Goal: Information Seeking & Learning: Learn about a topic

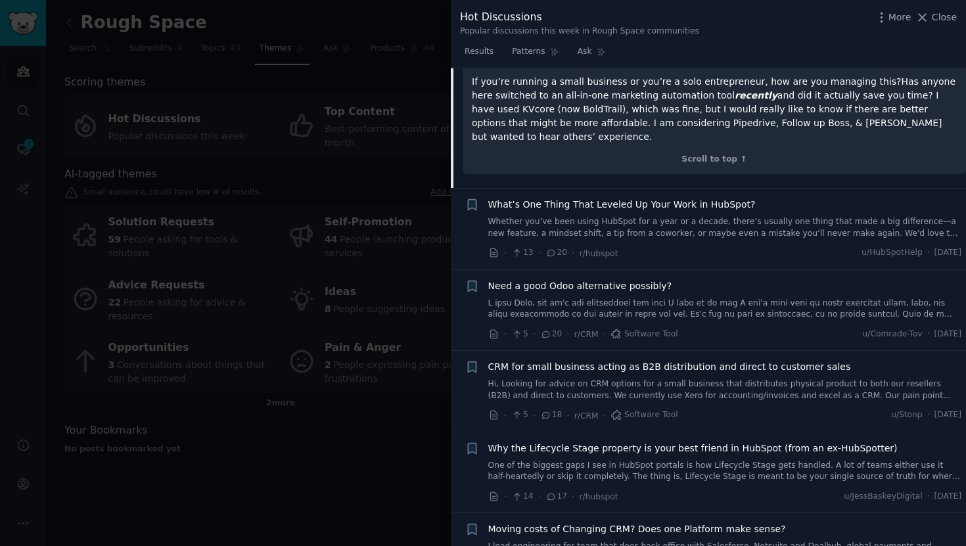
scroll to position [705, 0]
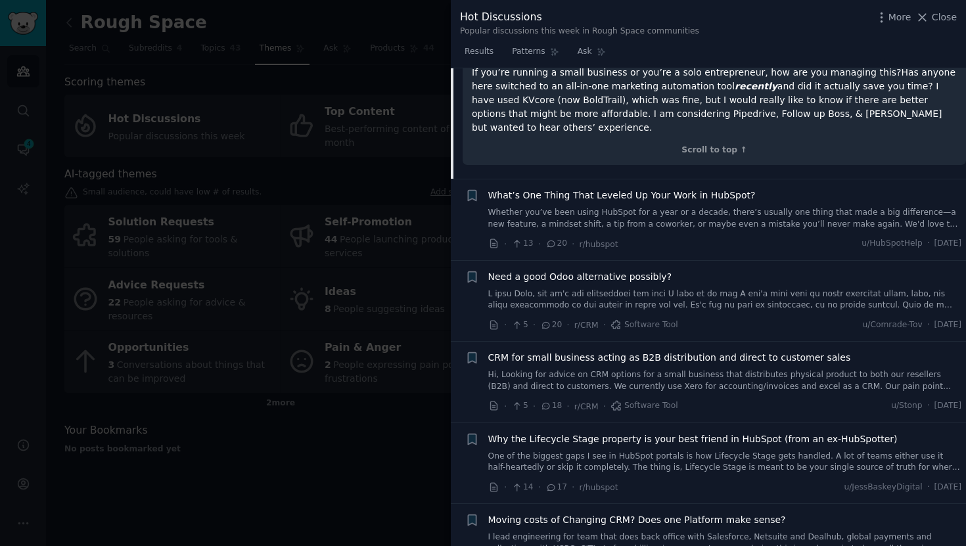
click at [755, 207] on link "Whether you’ve been using HubSpot for a year or a decade, there’s usually one t…" at bounding box center [725, 218] width 474 height 23
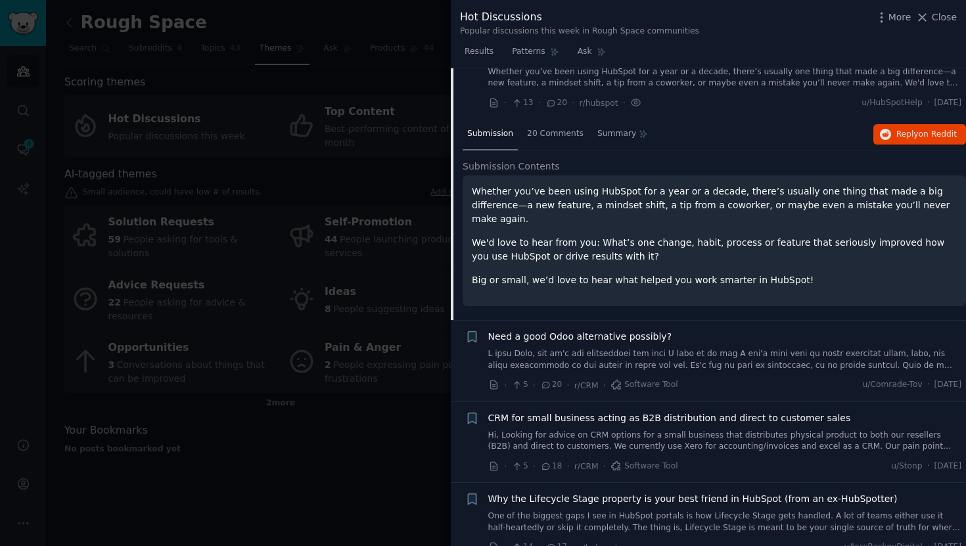
scroll to position [473, 0]
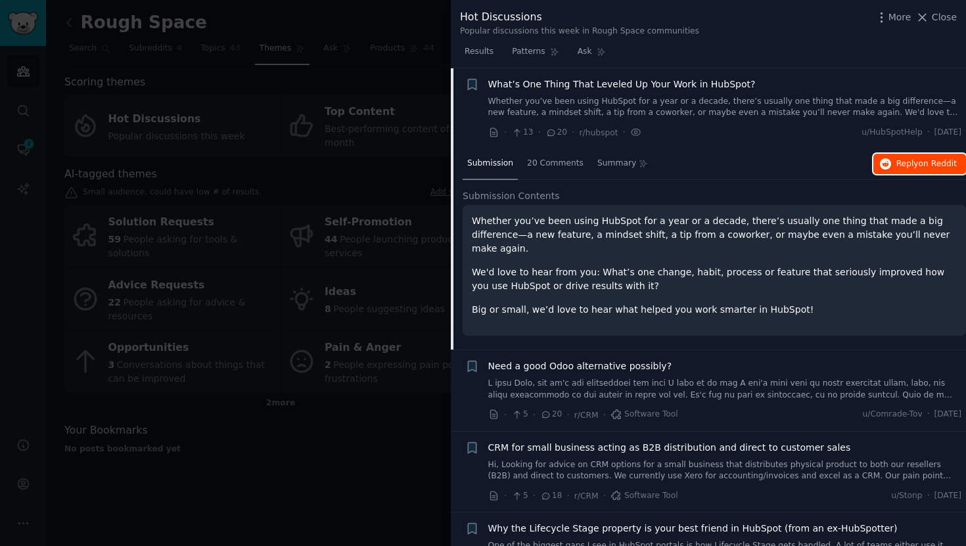
click at [881, 158] on icon "button" at bounding box center [886, 164] width 12 height 12
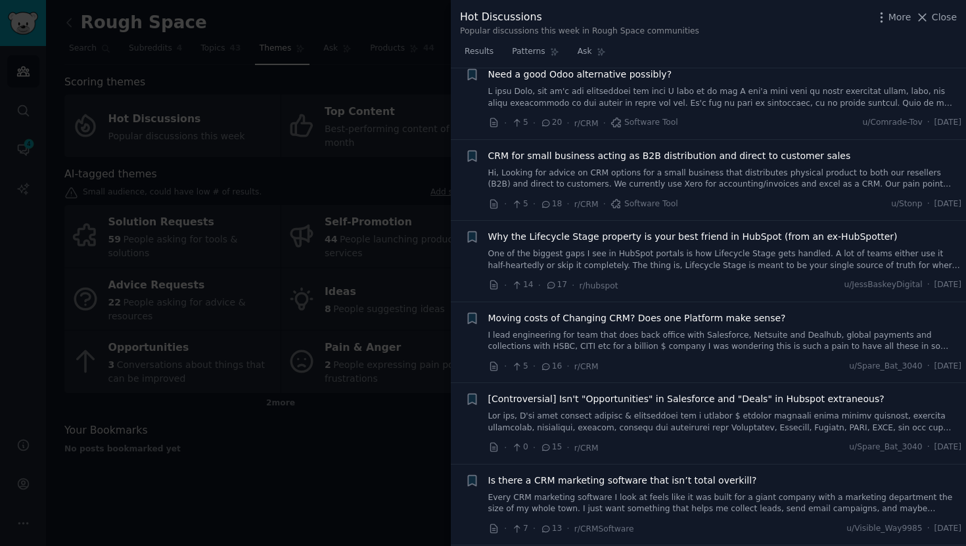
scroll to position [778, 0]
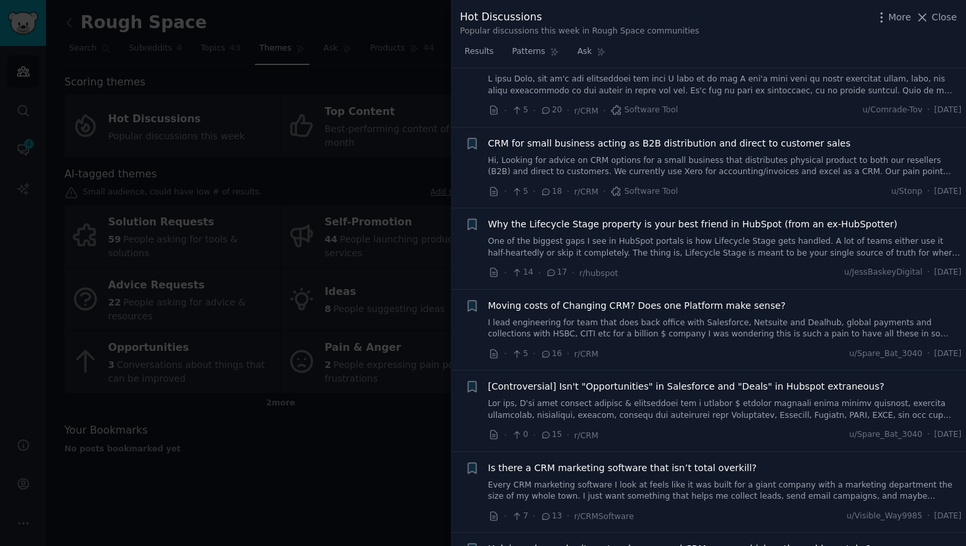
click at [707, 236] on link "One of the biggest gaps I see in HubSpot portals is how Lifecycle Stage gets ha…" at bounding box center [725, 247] width 474 height 23
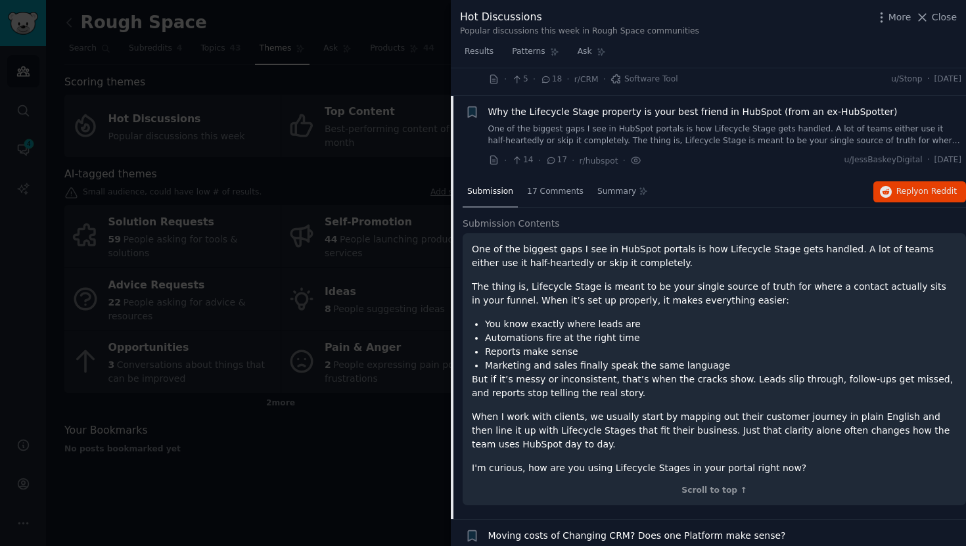
scroll to position [717, 0]
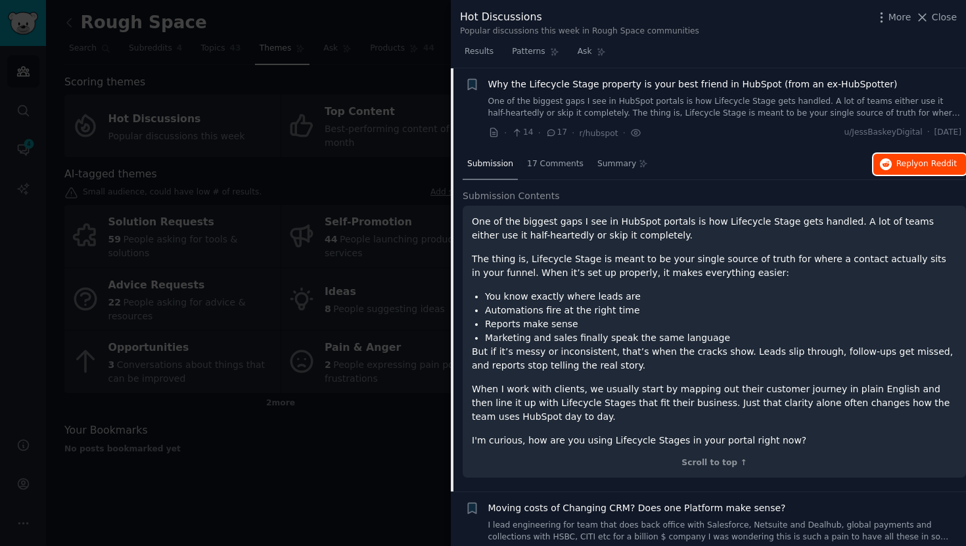
click at [897, 164] on span "Reply on Reddit" at bounding box center [927, 164] width 60 height 12
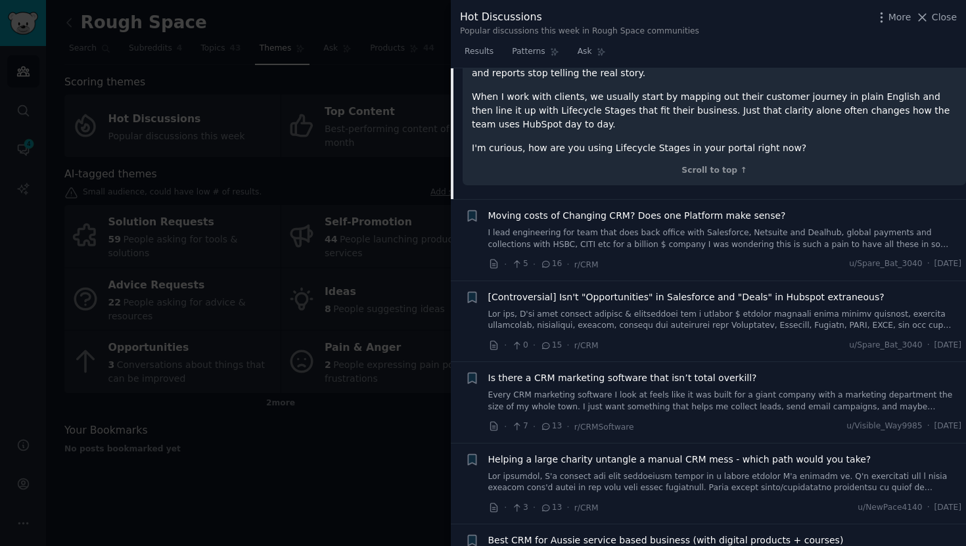
scroll to position [980, 0]
